Goal: Information Seeking & Learning: Learn about a topic

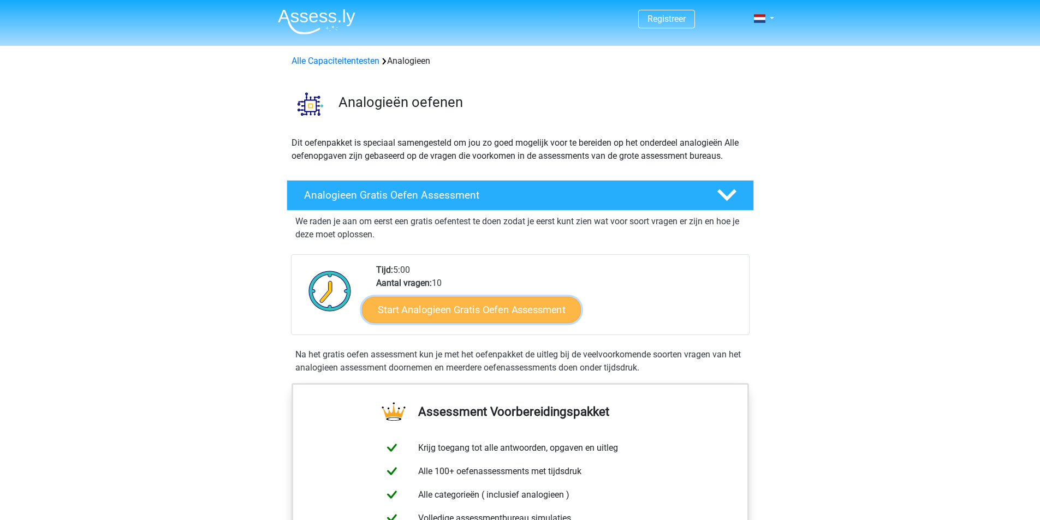
click at [515, 308] on link "Start Analogieen Gratis Oefen Assessment" at bounding box center [471, 309] width 219 height 26
drag, startPoint x: 276, startPoint y: 133, endPoint x: 264, endPoint y: 148, distance: 19.0
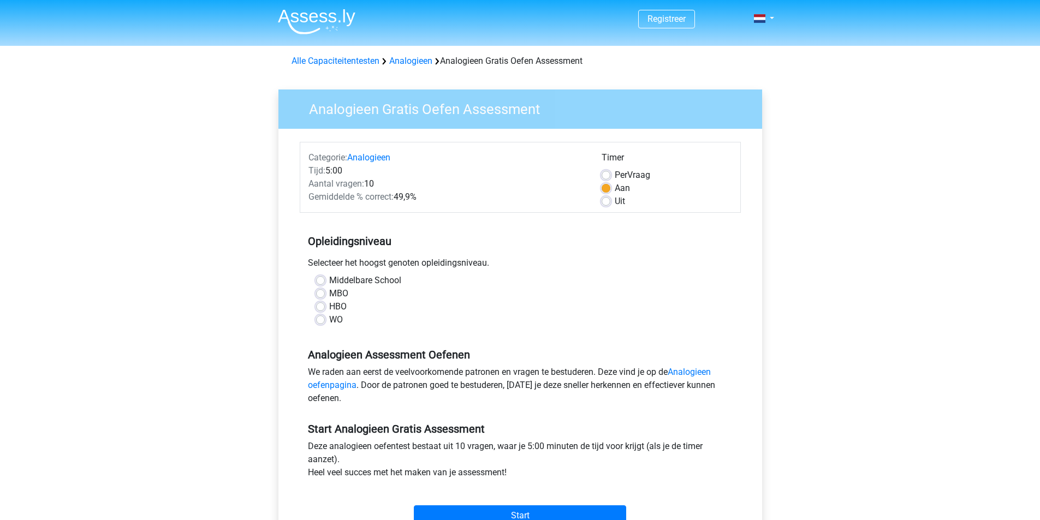
click at [328, 293] on div "MBO" at bounding box center [520, 293] width 408 height 13
click at [329, 294] on label "MBO" at bounding box center [338, 293] width 19 height 13
click at [321, 294] on input "MBO" at bounding box center [320, 292] width 9 height 11
radio input "true"
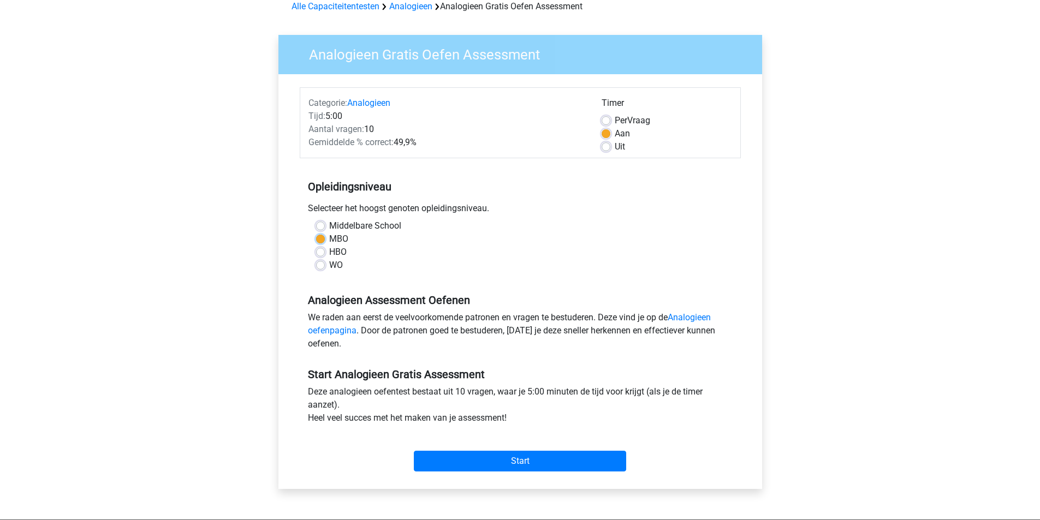
scroll to position [109, 0]
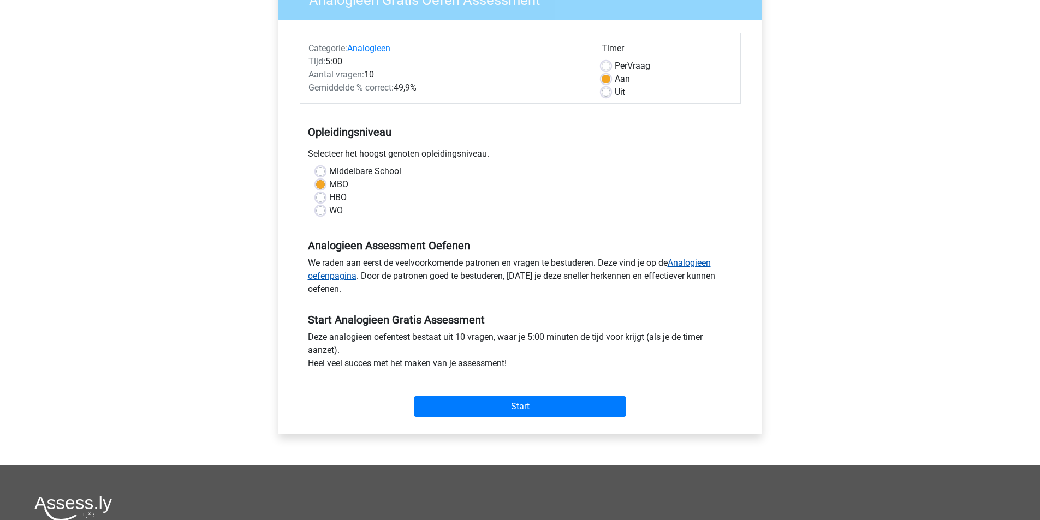
click at [702, 260] on link "Analogieen oefenpagina" at bounding box center [509, 269] width 403 height 23
click at [483, 408] on input "Start" at bounding box center [520, 406] width 212 height 21
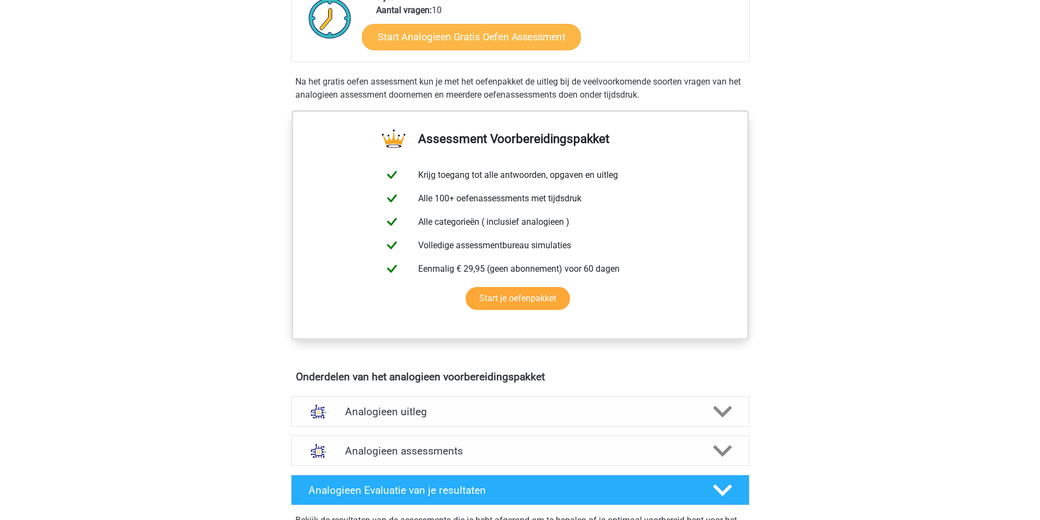
scroll to position [327, 0]
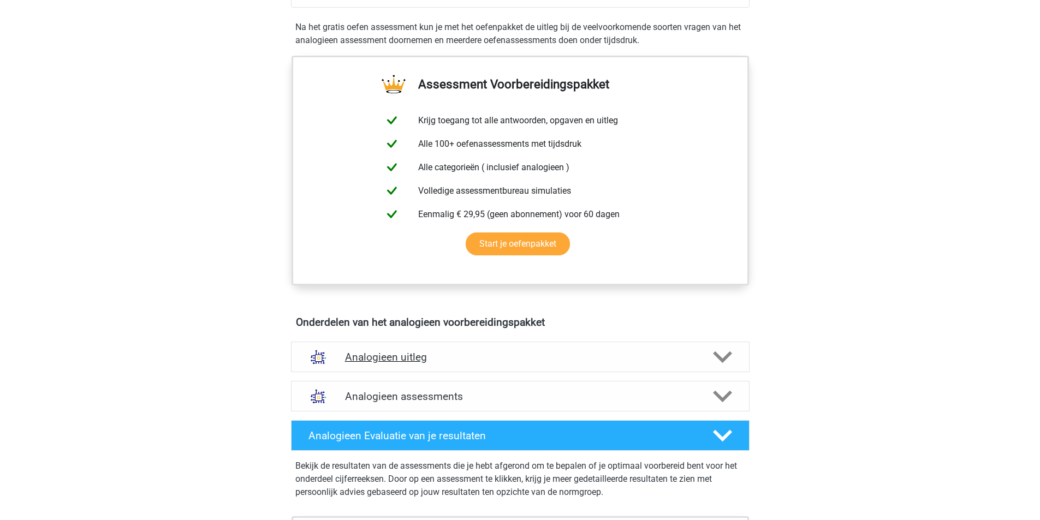
click at [423, 359] on h4 "Analogieen uitleg" at bounding box center [520, 357] width 350 height 13
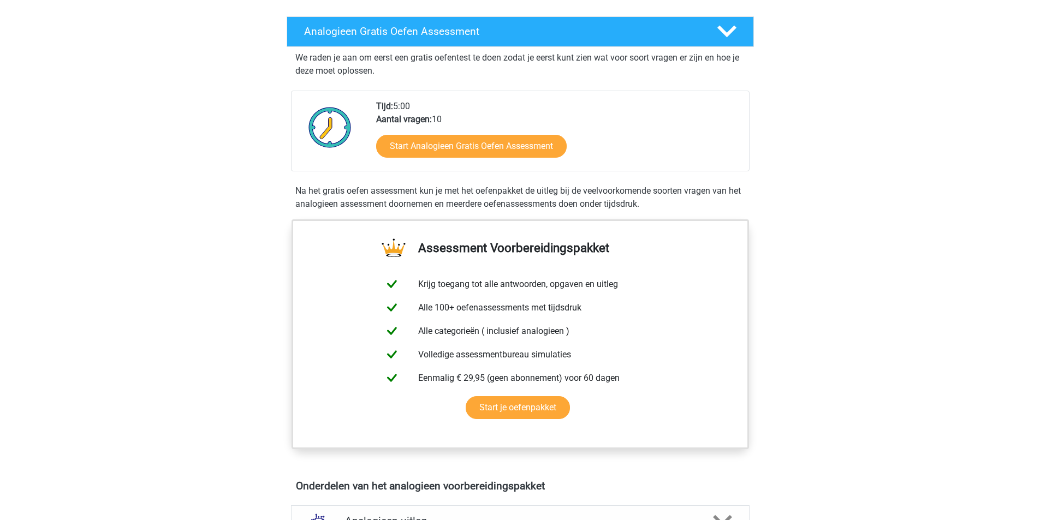
scroll to position [0, 0]
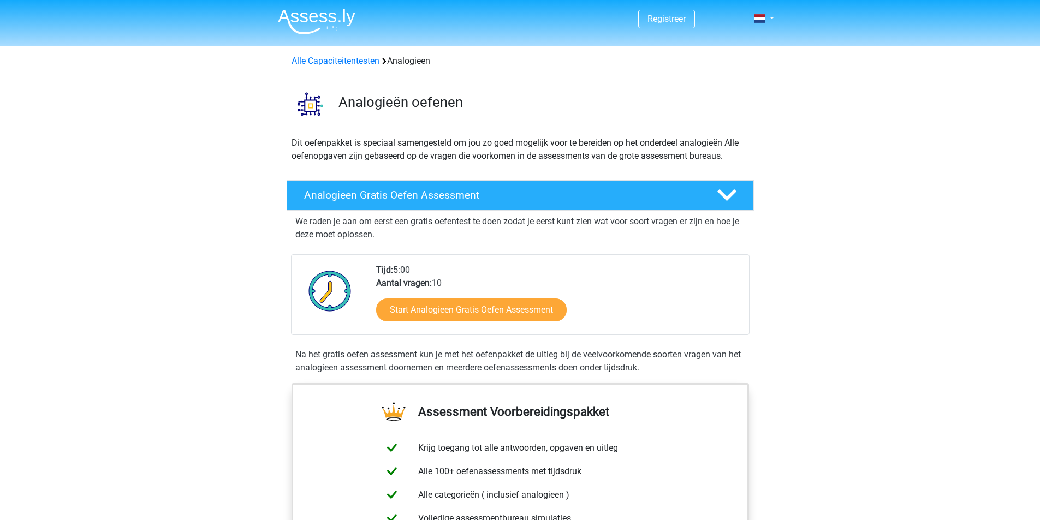
drag, startPoint x: 491, startPoint y: 352, endPoint x: 489, endPoint y: 342, distance: 10.5
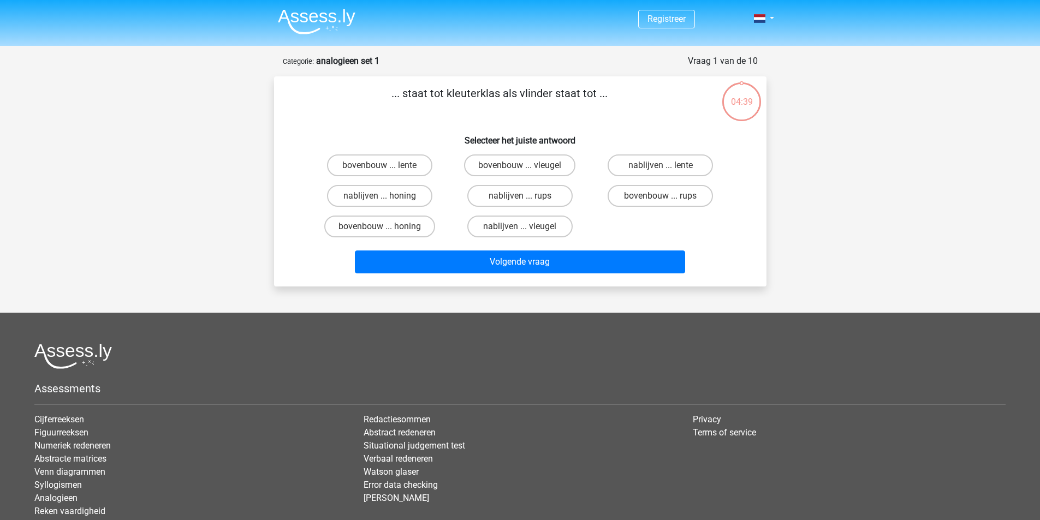
click at [524, 198] on input "nablijven ... rups" at bounding box center [522, 199] width 7 height 7
radio input "true"
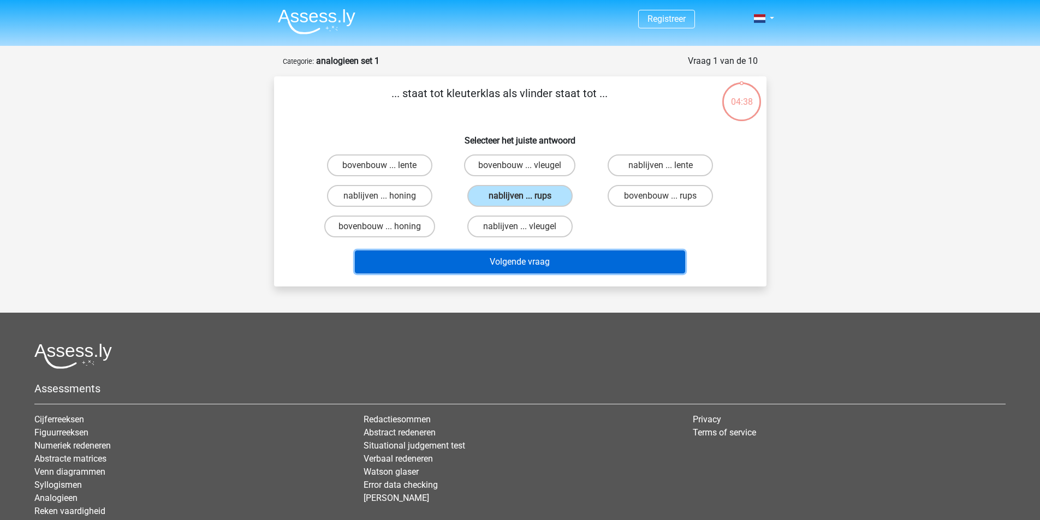
click at [530, 265] on button "Volgende vraag" at bounding box center [520, 261] width 330 height 23
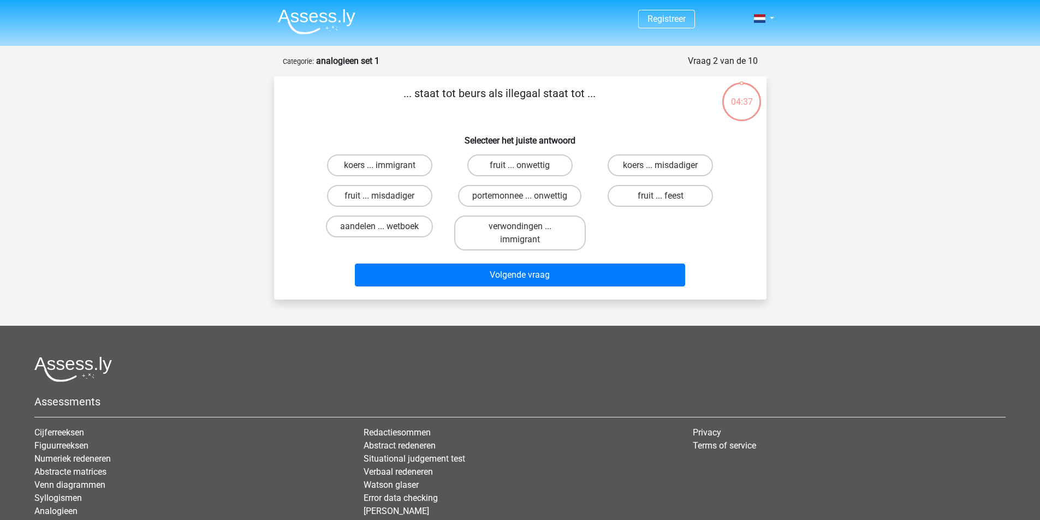
scroll to position [55, 0]
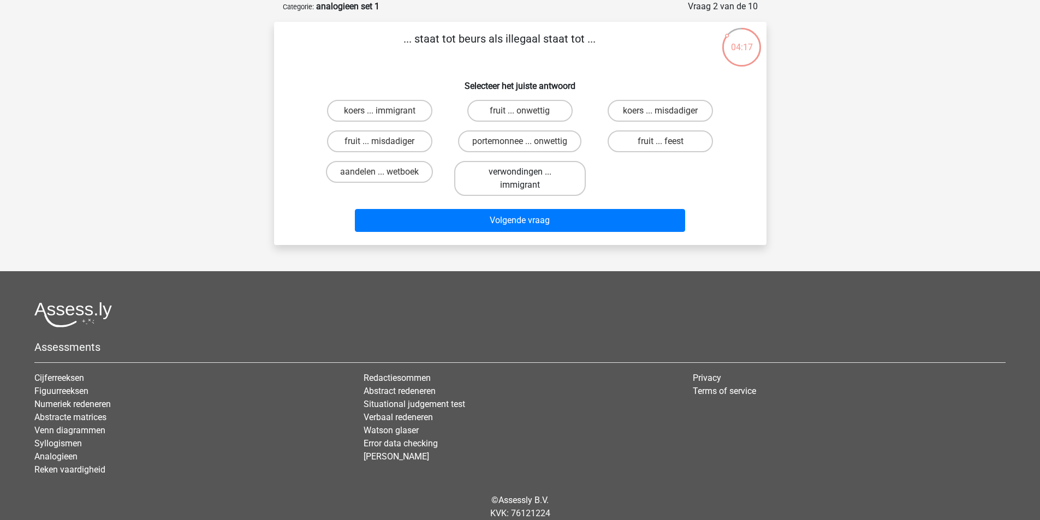
click at [492, 181] on label "verwondingen ... immigrant" at bounding box center [520, 178] width 132 height 35
click at [519, 179] on input "verwondingen ... immigrant" at bounding box center [522, 175] width 7 height 7
radio input "true"
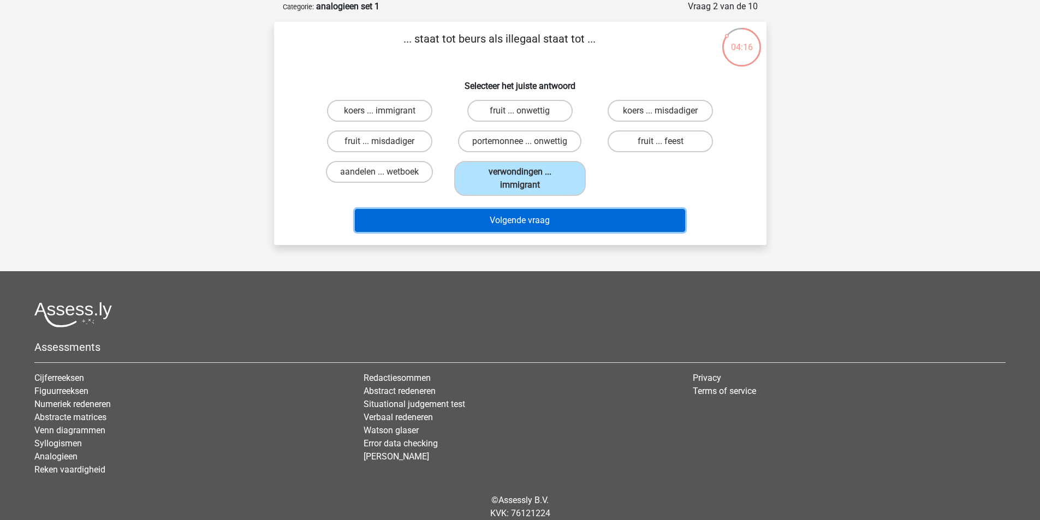
click at [487, 226] on button "Volgende vraag" at bounding box center [520, 220] width 330 height 23
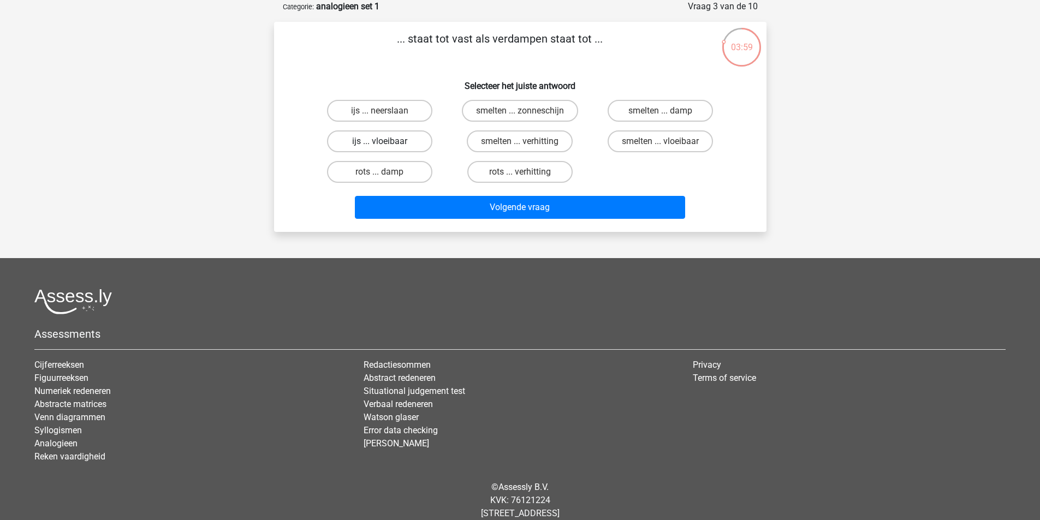
click at [387, 141] on label "ijs ... vloeibaar" at bounding box center [379, 141] width 105 height 22
click at [386, 141] on input "ijs ... vloeibaar" at bounding box center [382, 144] width 7 height 7
radio input "true"
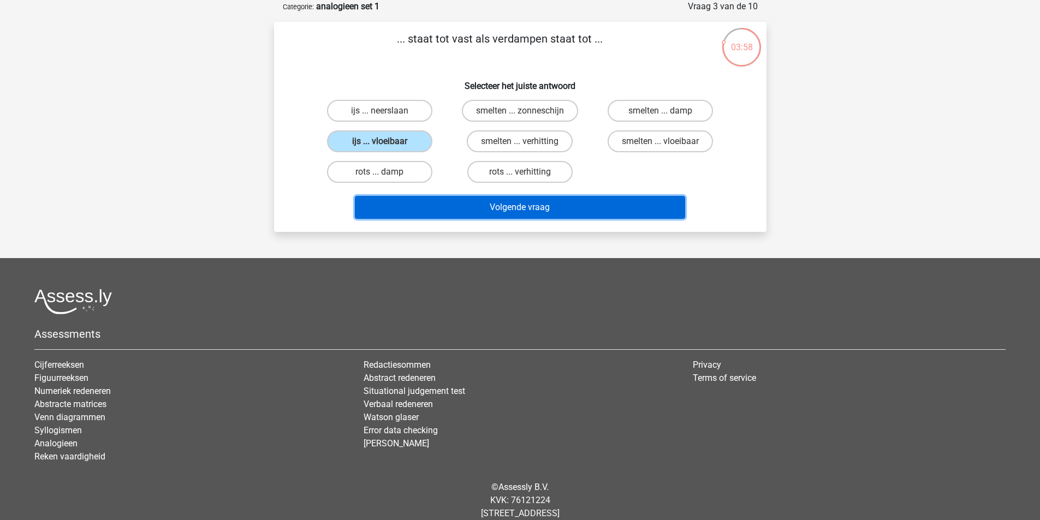
click at [451, 198] on button "Volgende vraag" at bounding box center [520, 207] width 330 height 23
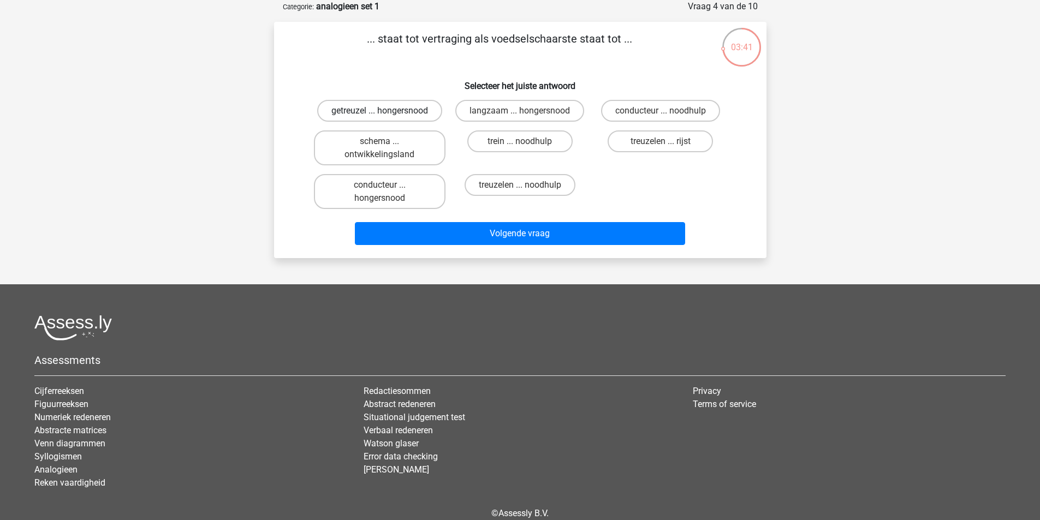
click at [390, 112] on label "getreuzel ... hongersnood" at bounding box center [379, 111] width 125 height 22
click at [386, 112] on input "getreuzel ... hongersnood" at bounding box center [382, 114] width 7 height 7
radio input "true"
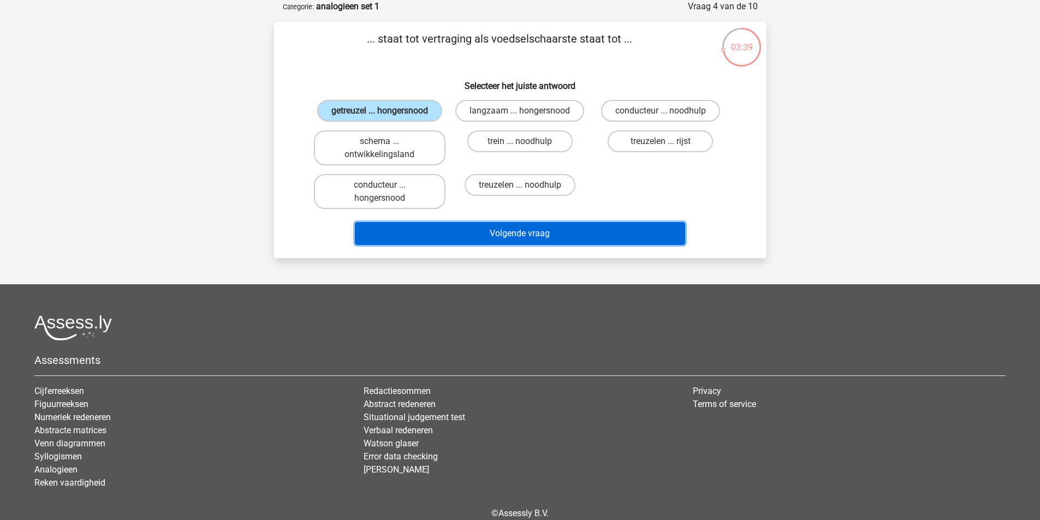
click at [458, 231] on button "Volgende vraag" at bounding box center [520, 233] width 330 height 23
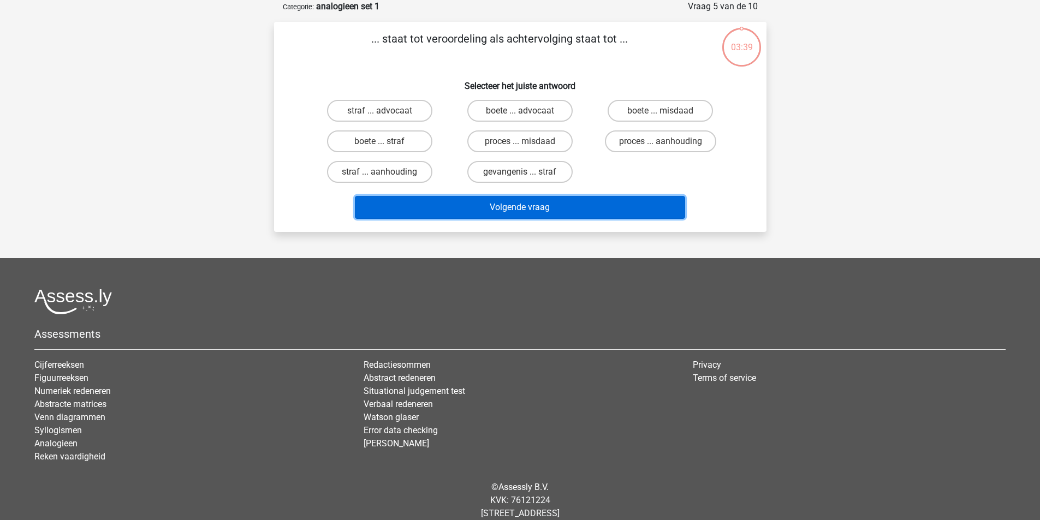
click at [461, 212] on button "Volgende vraag" at bounding box center [520, 207] width 330 height 23
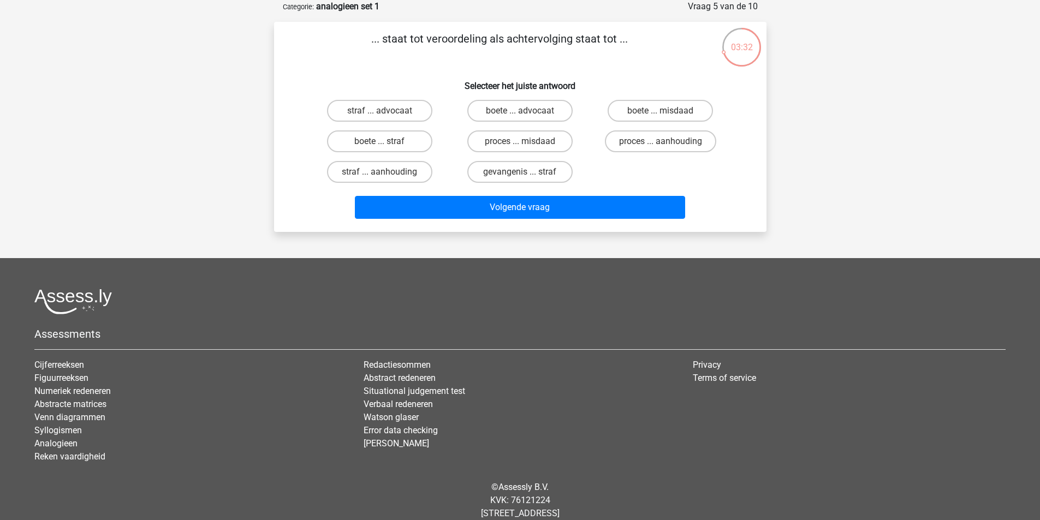
click at [453, 72] on h6 "Selecteer het juiste antwoord" at bounding box center [519, 81] width 457 height 19
click at [627, 142] on label "proces ... aanhouding" at bounding box center [660, 141] width 111 height 22
click at [660, 142] on input "proces ... aanhouding" at bounding box center [663, 144] width 7 height 7
radio input "true"
click at [510, 141] on label "proces ... misdaad" at bounding box center [519, 141] width 105 height 22
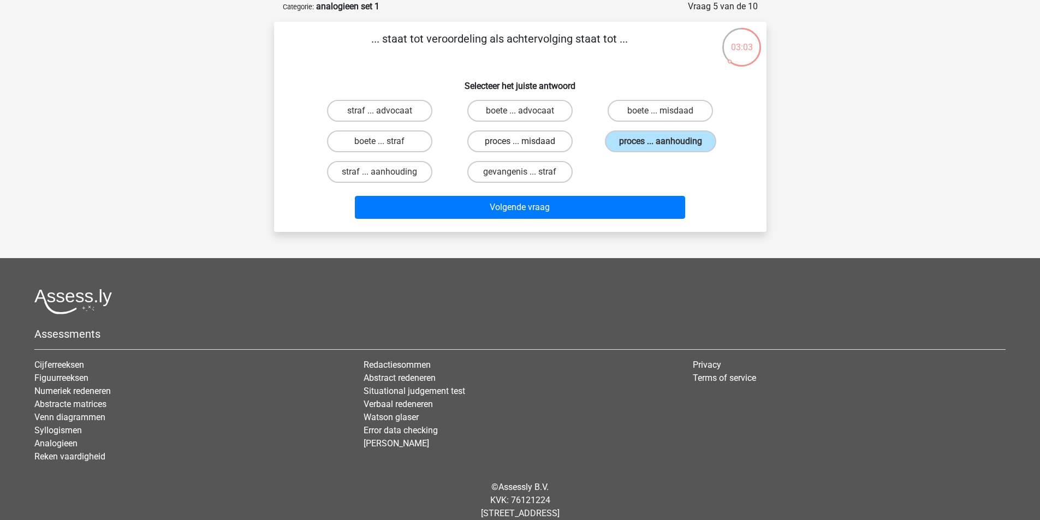
click at [519, 141] on input "proces ... misdaad" at bounding box center [522, 144] width 7 height 7
radio input "true"
click at [532, 173] on label "gevangenis ... straf" at bounding box center [519, 172] width 105 height 22
click at [527, 173] on input "gevangenis ... straf" at bounding box center [522, 175] width 7 height 7
radio input "true"
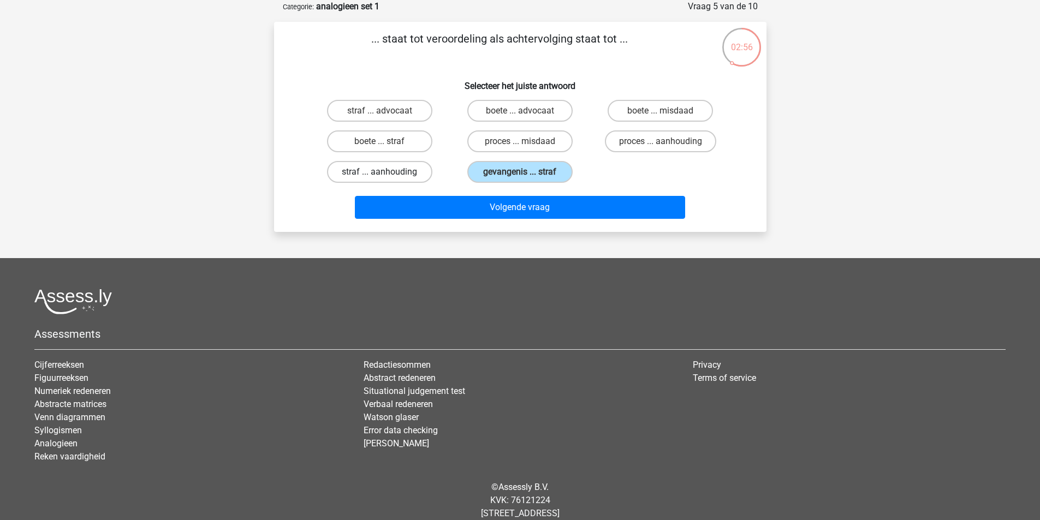
click at [369, 168] on label "straf ... aanhouding" at bounding box center [379, 172] width 105 height 22
click at [379, 172] on input "straf ... aanhouding" at bounding box center [382, 175] width 7 height 7
radio input "true"
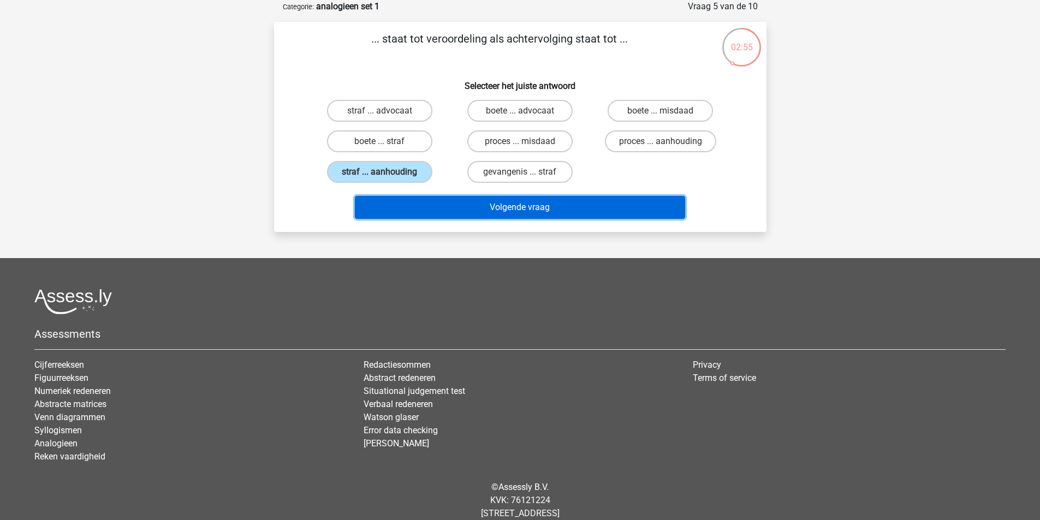
click at [462, 204] on button "Volgende vraag" at bounding box center [520, 207] width 330 height 23
